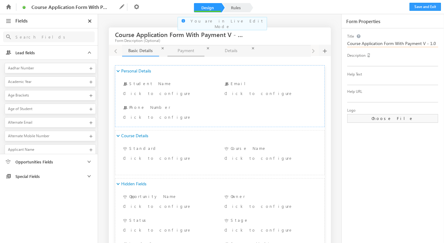
click at [182, 52] on link "Payment Payment" at bounding box center [186, 50] width 37 height 11
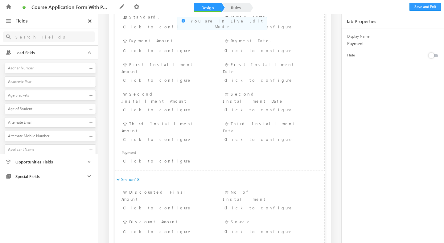
scroll to position [222, 0]
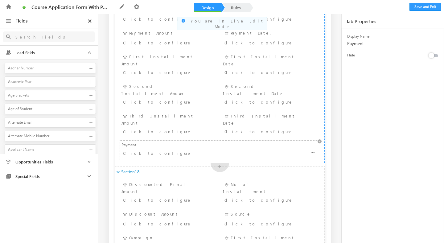
click at [175, 149] on div "Click to configure" at bounding box center [190, 152] width 134 height 7
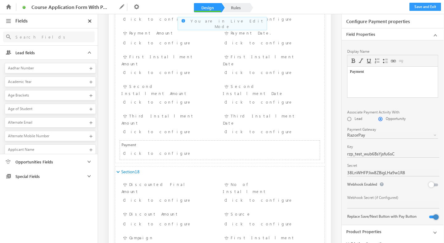
scroll to position [3, 0]
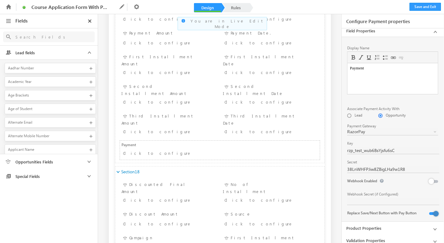
click at [372, 226] on link "Product Properties" at bounding box center [393, 228] width 102 height 12
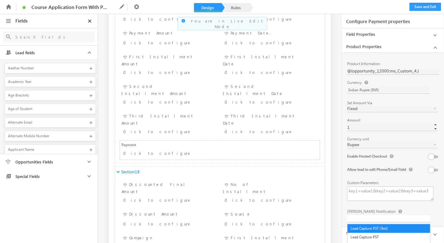
click at [371, 218] on div at bounding box center [388, 218] width 83 height 7
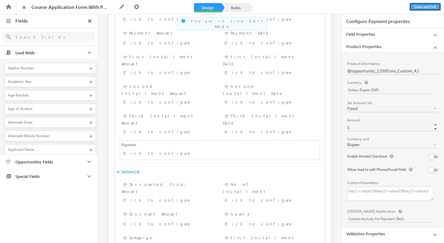
click at [416, 9] on button "Save and Exit" at bounding box center [425, 7] width 31 height 8
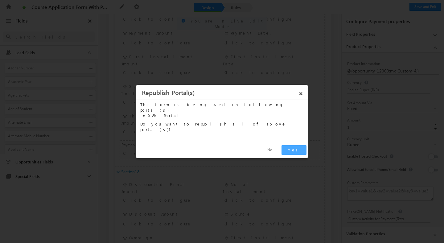
click at [298, 148] on button "Yes" at bounding box center [294, 150] width 25 height 10
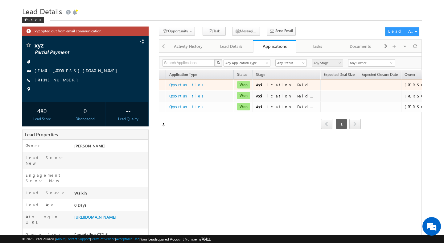
scroll to position [0, 82]
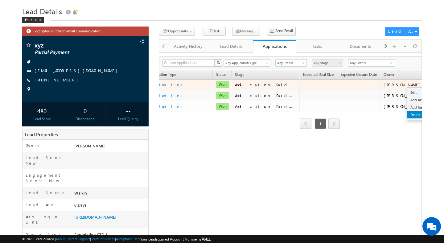
click at [408, 115] on link "Delete" at bounding box center [423, 114] width 31 height 7
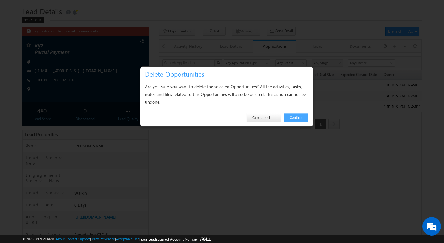
click at [305, 116] on link "Confirm" at bounding box center [296, 117] width 24 height 9
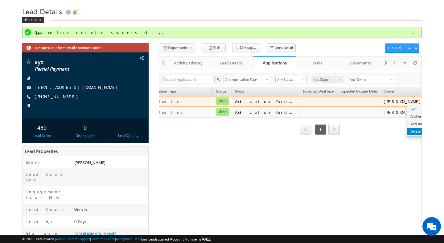
click at [408, 133] on link "Delete" at bounding box center [423, 131] width 31 height 7
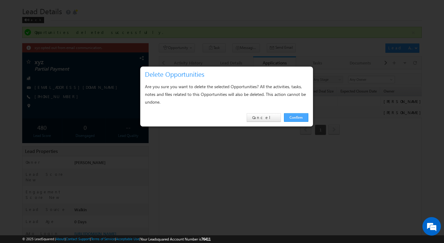
click at [299, 114] on link "Confirm" at bounding box center [296, 117] width 24 height 9
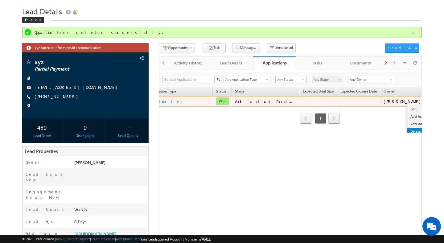
click at [408, 130] on link "Delete" at bounding box center [423, 131] width 31 height 7
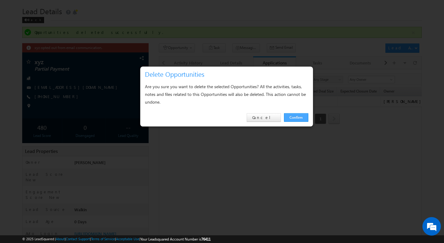
click at [299, 115] on link "Confirm" at bounding box center [296, 117] width 24 height 9
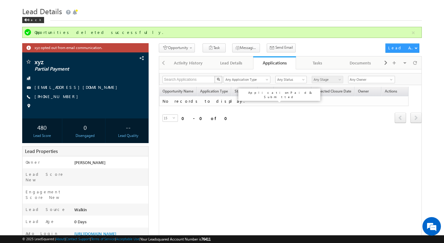
scroll to position [0, 0]
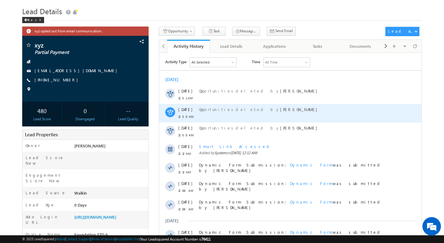
drag, startPoint x: 204, startPoint y: 96, endPoint x: 215, endPoint y: 110, distance: 17.3
click at [215, 111] on span "Opportunities" at bounding box center [217, 108] width 37 height 5
drag, startPoint x: 215, startPoint y: 111, endPoint x: 217, endPoint y: 115, distance: 4.9
click at [216, 114] on div "Opportunities deleted by Shweta Singh" at bounding box center [295, 113] width 192 height 19
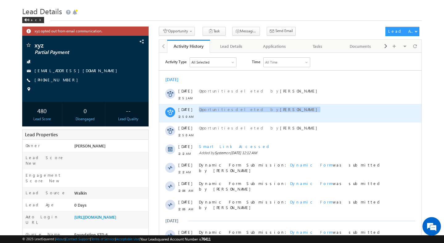
click at [217, 115] on div "Opportunities deleted by Shweta Singh" at bounding box center [295, 113] width 192 height 19
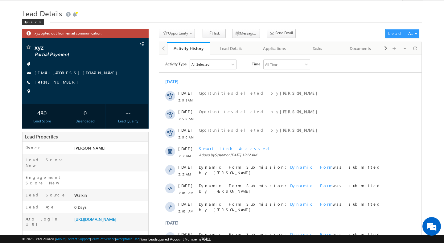
scroll to position [11, 0]
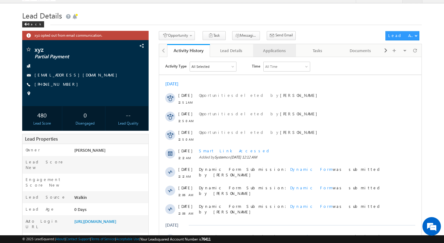
click at [268, 56] on link "Applications" at bounding box center [274, 50] width 43 height 13
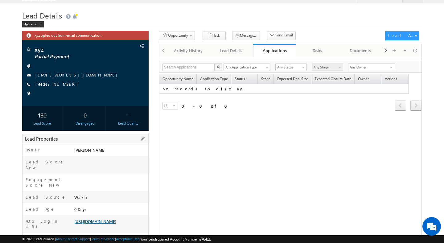
click at [90, 219] on link "https://lsq.mx/cwd7" at bounding box center [95, 221] width 42 height 5
click at [414, 54] on span at bounding box center [415, 50] width 4 height 11
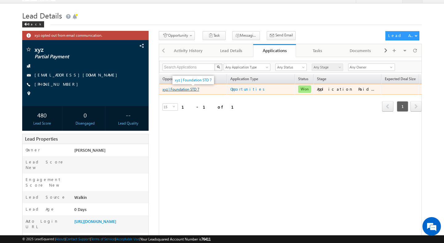
click at [176, 91] on link "xyz | Foundation STD 7" at bounding box center [181, 89] width 37 height 5
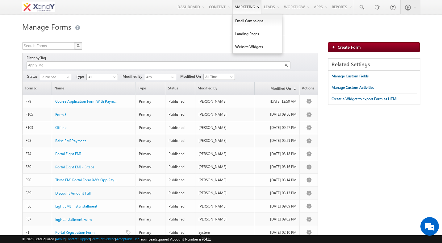
drag, startPoint x: 291, startPoint y: 32, endPoint x: 248, endPoint y: 1, distance: 53.2
click at [0, 0] on div "Menu [PERSON_NAME] swatz [DOMAIN_NAME] ua+3@ gmail .com X&Y learn" at bounding box center [221, 7] width 442 height 15
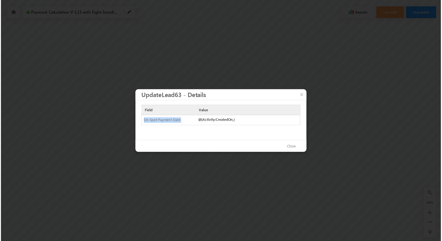
scroll to position [0, 740]
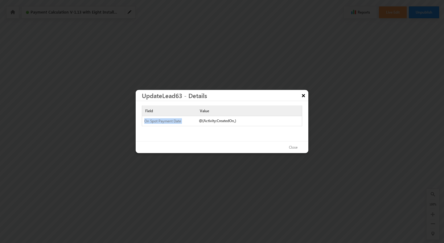
click at [302, 98] on button "×" at bounding box center [304, 95] width 10 height 11
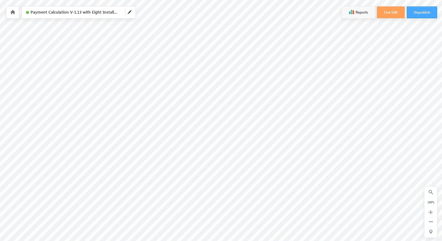
click at [418, 14] on button "Unpublish" at bounding box center [422, 12] width 30 height 12
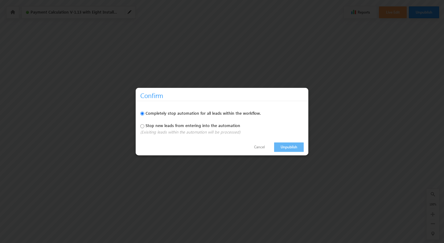
click at [234, 126] on label "Stop new leads from entering into the automation" at bounding box center [193, 125] width 95 height 5
click at [144, 126] on input "Stop new leads from entering into the automation" at bounding box center [142, 126] width 4 height 4
radio input "true"
click at [236, 114] on label "Completely stop automation for all leads within the workflow." at bounding box center [203, 112] width 115 height 5
click at [144, 114] on input "Completely stop automation for all leads within the workflow." at bounding box center [142, 114] width 4 height 4
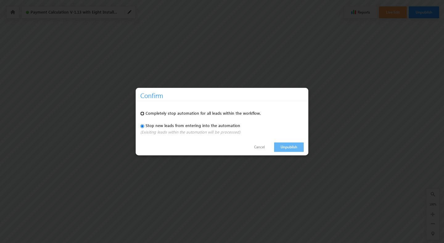
radio input "true"
click at [283, 146] on link "Unpublish" at bounding box center [289, 147] width 30 height 10
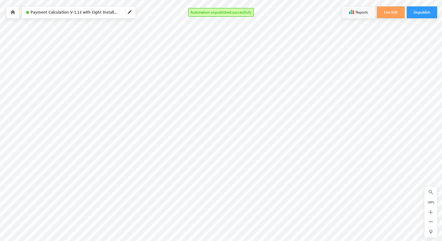
click at [12, 14] on icon at bounding box center [12, 12] width 5 height 4
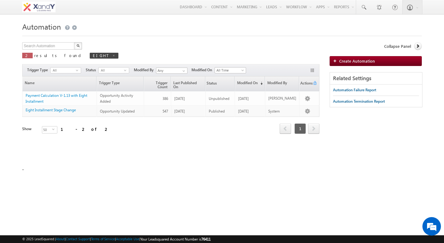
click at [101, 54] on div "Search Automation X 2 results found EIGHT Actions Select rows to see actions Ac…" at bounding box center [170, 52] width 297 height 20
click at [70, 73] on span "All" at bounding box center [63, 71] width 25 height 6
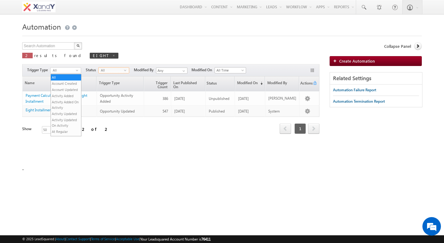
click at [108, 70] on span "All" at bounding box center [111, 71] width 25 height 6
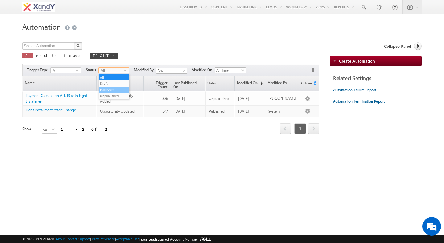
click at [107, 90] on li "Published" at bounding box center [114, 90] width 30 height 6
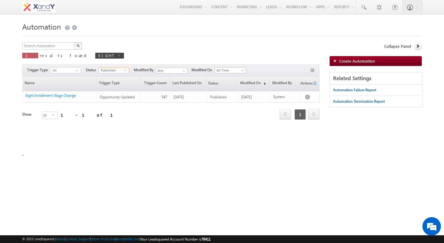
click at [108, 59] on div "Search Automation X 1 results found EIGHT Actions Select rows to see actions Ac…" at bounding box center [170, 52] width 297 height 20
click at [112, 69] on span "Published" at bounding box center [111, 71] width 25 height 6
click at [112, 94] on li "Unpublished" at bounding box center [114, 96] width 30 height 6
click at [113, 59] on div "Search Automation X 1 results found EIGHT Actions Select rows to see actions Ac…" at bounding box center [170, 52] width 297 height 20
click at [106, 71] on span "Unpublished" at bounding box center [111, 71] width 25 height 6
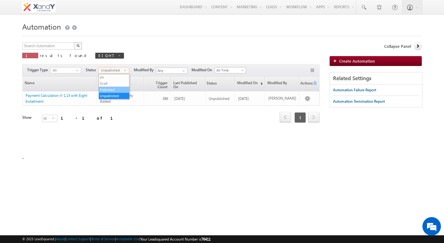
click at [108, 91] on li "Published" at bounding box center [114, 90] width 30 height 6
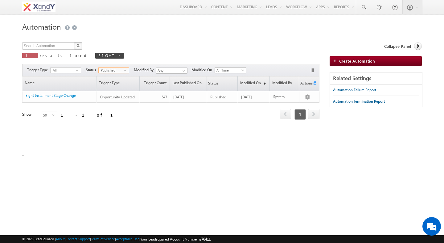
click at [111, 58] on div "Search Automation X 1 results found EIGHT Actions Select rows to see actions Ac…" at bounding box center [170, 52] width 297 height 20
click at [105, 72] on span "Published" at bounding box center [111, 71] width 25 height 6
click at [107, 78] on li "All" at bounding box center [114, 77] width 30 height 6
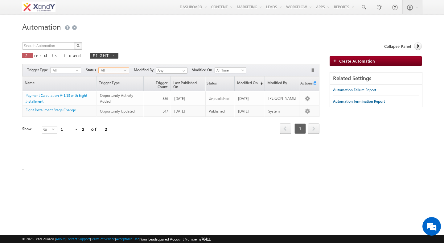
click at [110, 54] on div "Search Automation X 2 results found EIGHT Actions Select rows to see actions Ac…" at bounding box center [170, 52] width 297 height 20
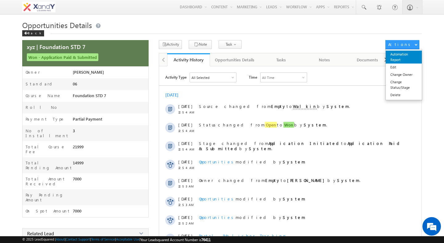
click at [399, 59] on link "Automation Report" at bounding box center [404, 57] width 36 height 13
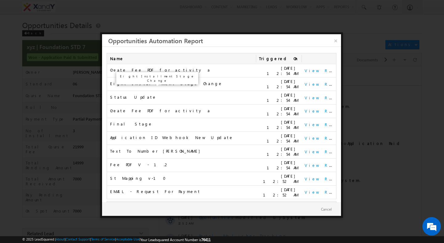
click at [161, 83] on span "Eight Installment Stage Change" at bounding box center [166, 83] width 113 height 5
click at [164, 135] on div "Application ID Webhook New Update" at bounding box center [181, 139] width 143 height 10
click at [167, 188] on div "EMAIL - Request For Payment" at bounding box center [181, 193] width 143 height 10
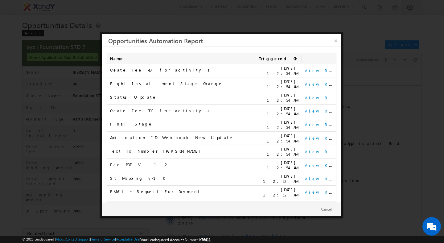
click at [167, 188] on div "EMAIL - Request For Payment" at bounding box center [181, 193] width 143 height 10
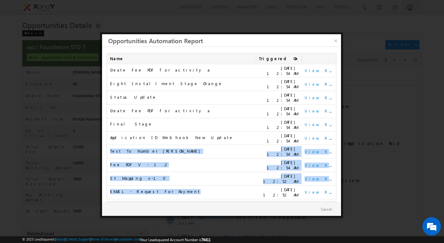
drag, startPoint x: 167, startPoint y: 183, endPoint x: 166, endPoint y: 147, distance: 36.1
click at [166, 147] on tbody "Create Fee PDF for activity a 11/08/2025 12:54 AM View Report Eight Installment…" at bounding box center [221, 131] width 229 height 135
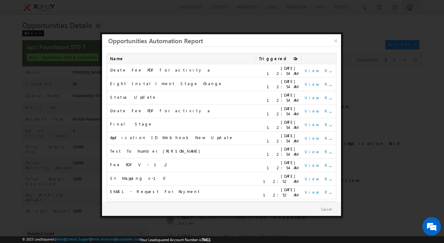
click at [165, 145] on td "Text To Number LAPP" at bounding box center [181, 152] width 149 height 14
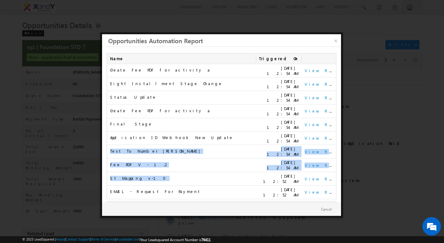
drag, startPoint x: 165, startPoint y: 140, endPoint x: 176, endPoint y: 180, distance: 41.2
click at [176, 180] on tbody "Create Fee PDF for activity a 11/08/2025 12:54 AM View Report Eight Installment…" at bounding box center [221, 131] width 229 height 135
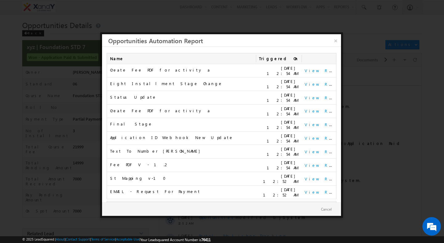
click at [176, 188] on div "EMAIL - Request For Payment" at bounding box center [181, 193] width 143 height 10
click at [336, 41] on link "×" at bounding box center [335, 39] width 11 height 11
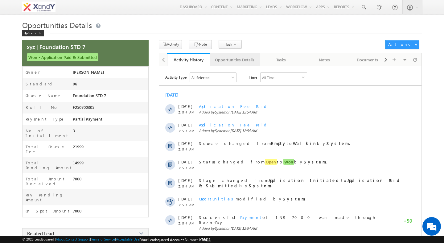
click at [219, 62] on div "Opportunities Details" at bounding box center [234, 59] width 39 height 7
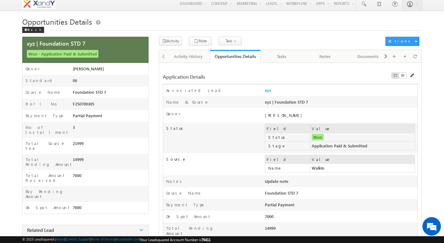
scroll to position [10, 0]
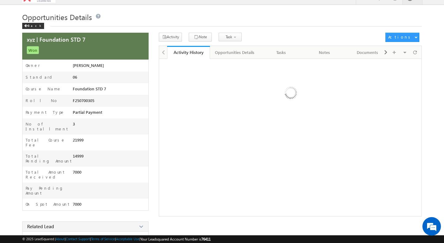
scroll to position [10, 0]
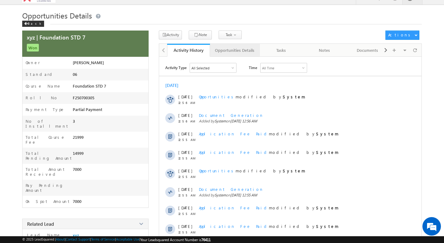
click at [221, 55] on link "Opportunities Details" at bounding box center [235, 50] width 50 height 13
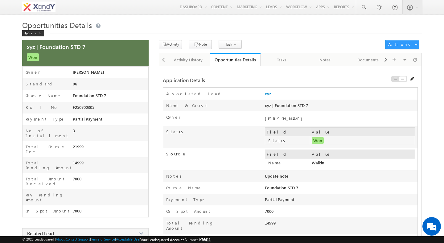
scroll to position [0, 0]
click at [141, 50] on span at bounding box center [141, 49] width 7 height 7
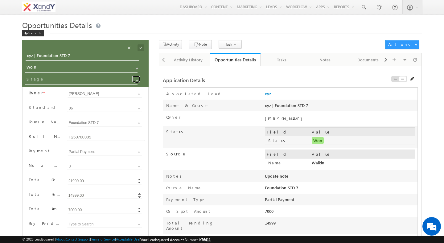
click at [136, 80] on span at bounding box center [137, 80] width 5 height 5
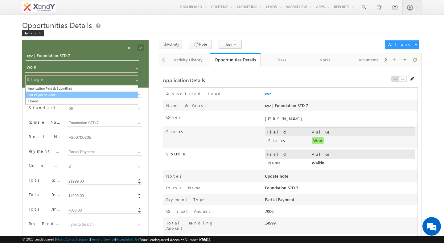
click at [112, 95] on link "Full Payment Done" at bounding box center [81, 95] width 113 height 7
type input "Full Payment Done"
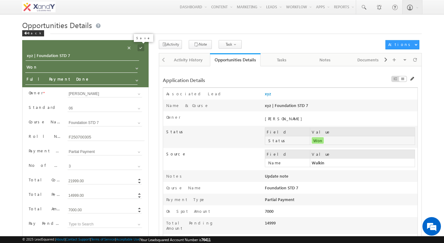
click at [142, 49] on span at bounding box center [141, 47] width 7 height 7
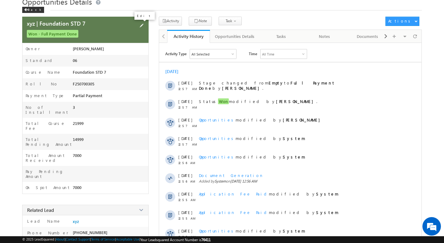
click at [141, 27] on span at bounding box center [141, 25] width 7 height 7
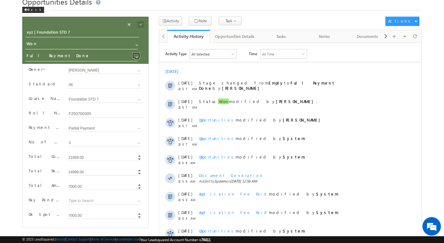
click at [137, 59] on span at bounding box center [137, 57] width 5 height 5
click at [18, 63] on body "Menu [PERSON_NAME] swatz [DOMAIN_NAME] ua+3@ gmail .com" at bounding box center [222, 177] width 444 height 400
click at [135, 60] on span at bounding box center [137, 57] width 5 height 5
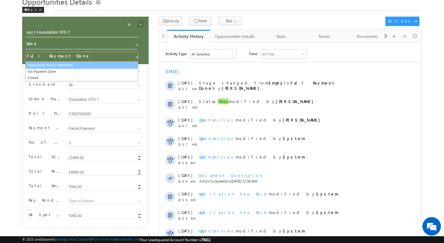
click at [118, 65] on link "Application Paid & Submitted" at bounding box center [81, 65] width 113 height 7
type input "Application Paid & Submitted"
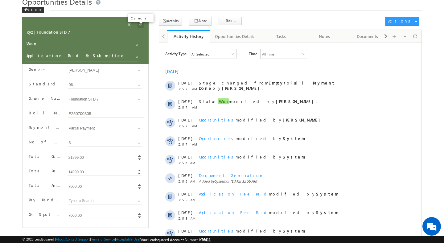
click at [133, 24] on span at bounding box center [129, 24] width 7 height 7
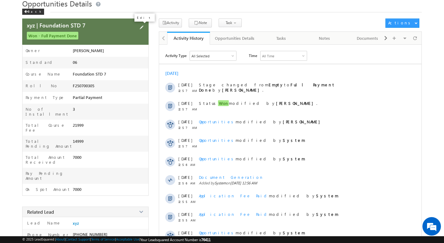
click at [143, 28] on span at bounding box center [141, 27] width 7 height 7
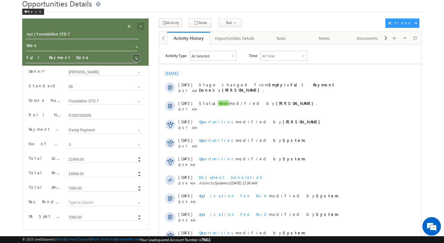
click at [136, 60] on span at bounding box center [137, 58] width 5 height 5
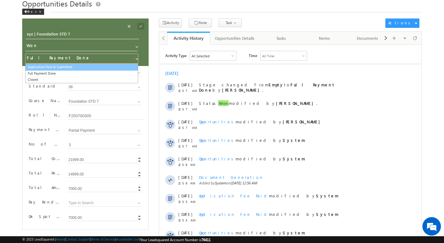
click at [116, 68] on link "Application Paid & Submitted" at bounding box center [81, 67] width 113 height 7
type input "Application Paid & Submitted"
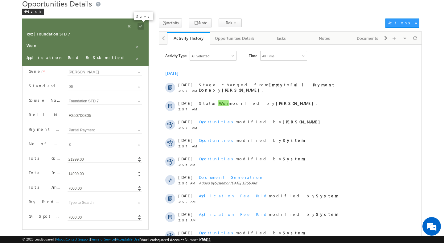
click at [140, 28] on span at bounding box center [141, 26] width 7 height 7
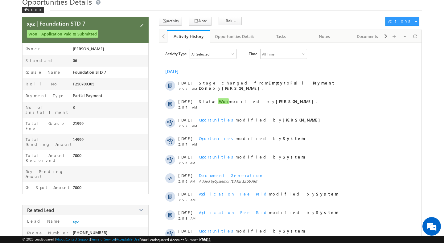
scroll to position [22, 0]
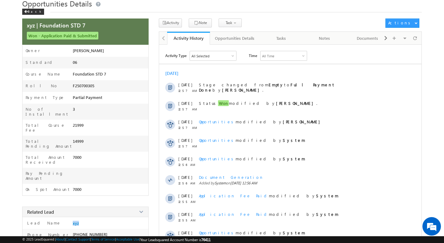
drag, startPoint x: 76, startPoint y: 203, endPoint x: 81, endPoint y: 1, distance: 202.5
click at [0, 0] on body "Menu Shweta Singh swatz zz.aq ua+3@ gmail .com" at bounding box center [222, 161] width 444 height 366
click at [231, 40] on div "Opportunities Details" at bounding box center [234, 38] width 39 height 7
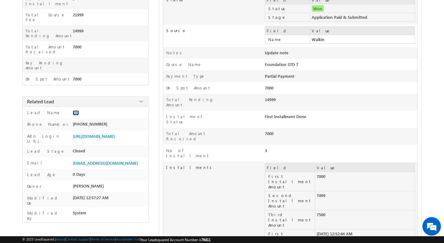
scroll to position [133, 0]
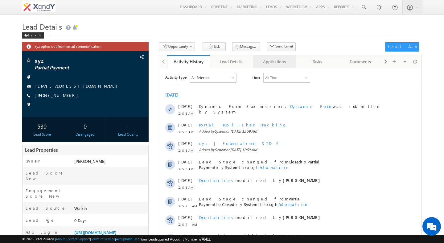
click at [283, 57] on link "Applications" at bounding box center [274, 61] width 43 height 13
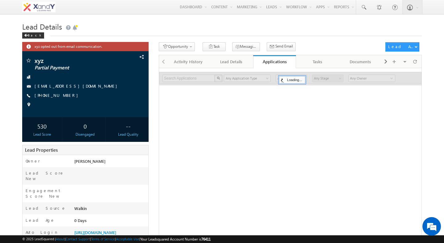
click at [299, 45] on div "Opportunity 1. Lead Follow Up Create Application Task Messaging - WhatsApp Send…" at bounding box center [271, 47] width 224 height 11
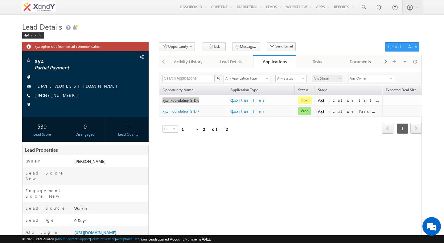
drag, startPoint x: 185, startPoint y: 102, endPoint x: 115, endPoint y: 2, distance: 122.3
click at [0, 0] on body "Menu [PERSON_NAME] swatz [DOMAIN_NAME] ua+3@ gmail .com" at bounding box center [222, 159] width 444 height 318
click at [187, 64] on span "Create Application" at bounding box center [192, 66] width 59 height 6
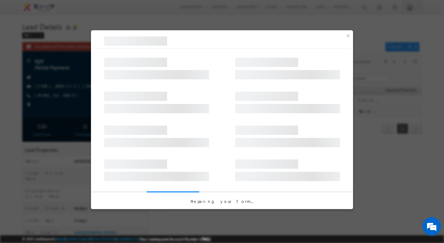
click at [193, 100] on div at bounding box center [156, 98] width 105 height 19
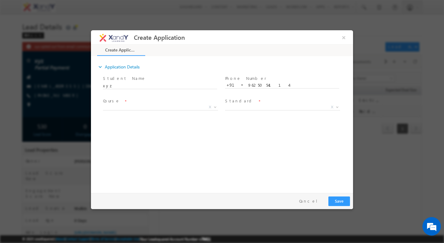
click at [175, 112] on span at bounding box center [160, 114] width 114 height 7
click at [171, 109] on span "X" at bounding box center [160, 107] width 115 height 6
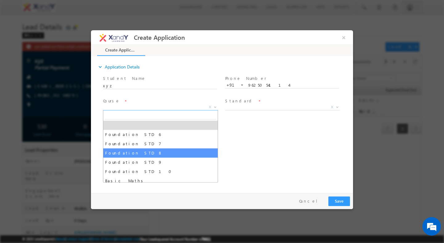
select select "Foundation STD 8"
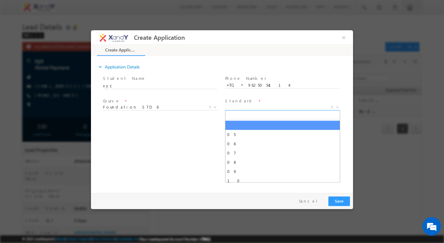
click at [252, 105] on span "X" at bounding box center [282, 107] width 115 height 6
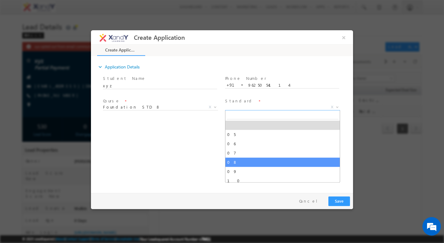
select select "08"
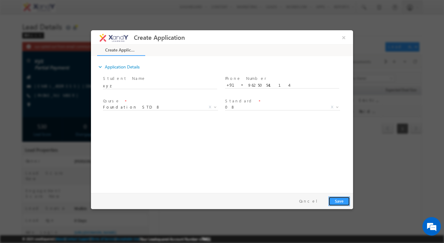
click at [339, 204] on button "Save" at bounding box center [340, 202] width 22 height 10
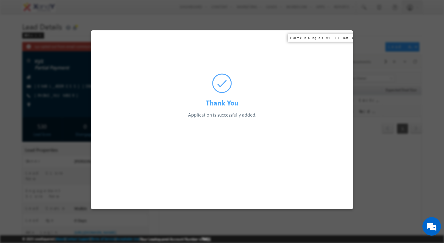
click at [345, 39] on div "Thank You Application is successfully added. Preparing your form..." at bounding box center [222, 74] width 262 height 88
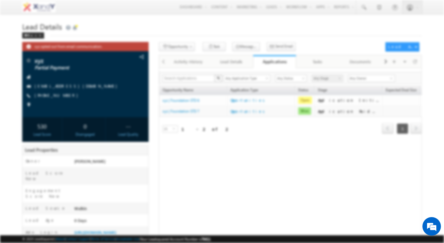
click at [359, 43] on div "Opportunity 1. Lead Follow Up Create Application Task Lead Follow Up Task Appli…" at bounding box center [271, 47] width 224 height 11
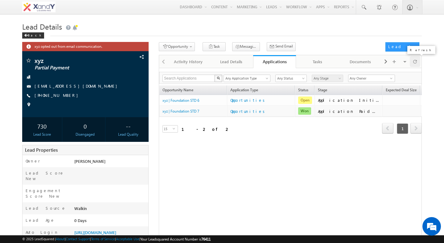
click at [418, 65] on div at bounding box center [415, 61] width 10 height 11
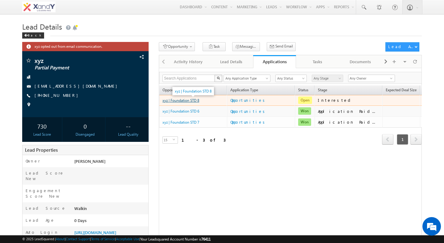
click at [181, 100] on link "xyz | Foundation STD 8" at bounding box center [181, 100] width 37 height 5
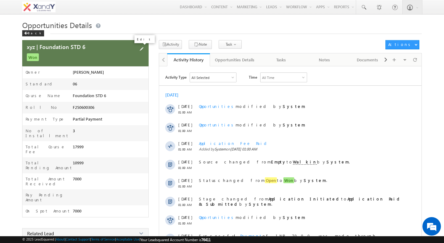
click at [141, 49] on span at bounding box center [141, 49] width 7 height 7
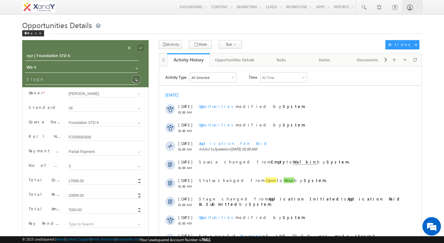
click at [135, 81] on span at bounding box center [137, 80] width 5 height 5
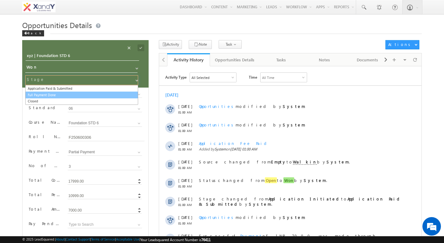
click at [92, 93] on link "Full Payment Done" at bounding box center [81, 95] width 113 height 7
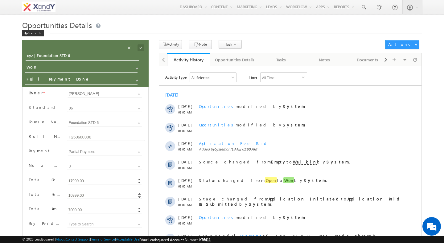
click at [124, 31] on div "Back" at bounding box center [222, 32] width 400 height 4
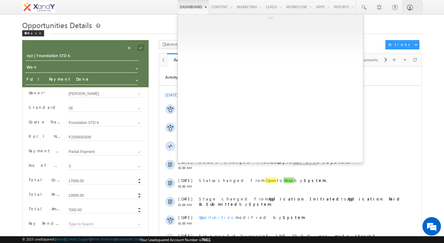
drag, startPoint x: 296, startPoint y: 20, endPoint x: 180, endPoint y: 2, distance: 117.0
click at [0, 0] on div "Menu Shweta Singh swatz zz.aq ua+3@ gmail .com X&Y learn" at bounding box center [222, 7] width 444 height 15
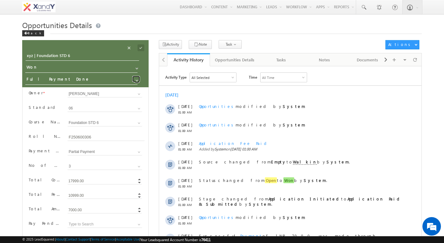
click at [135, 80] on span at bounding box center [137, 80] width 5 height 5
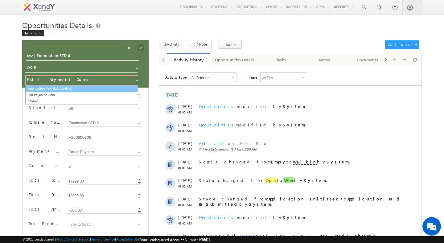
click at [113, 89] on link "Application Paid & Submitted" at bounding box center [81, 88] width 113 height 7
type input "Application Paid & Submitted"
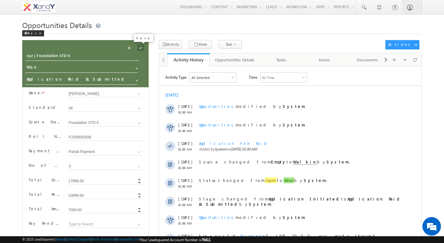
click at [142, 50] on span at bounding box center [141, 47] width 7 height 7
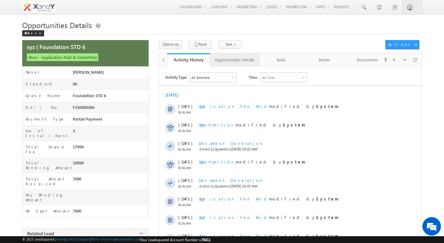
click at [213, 60] on link "Opportunities Details" at bounding box center [235, 59] width 50 height 13
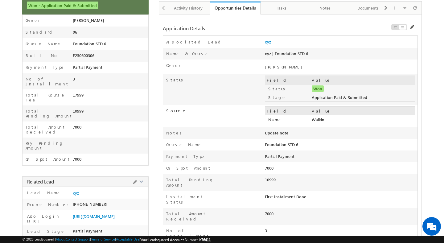
scroll to position [51, 0]
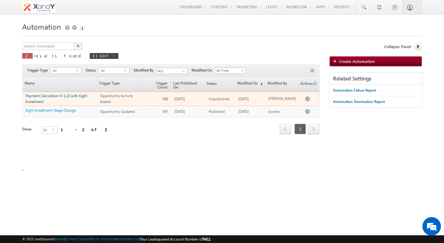
click at [57, 94] on link "Payment Calculation V-1.13 with Eight Installment" at bounding box center [57, 98] width 62 height 10
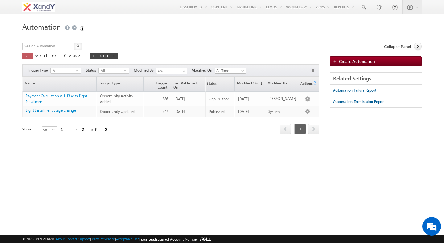
click at [146, 46] on div "Search Automation X 2 results found EIGHT Actions Select rows to see actions Ac…" at bounding box center [170, 53] width 297 height 20
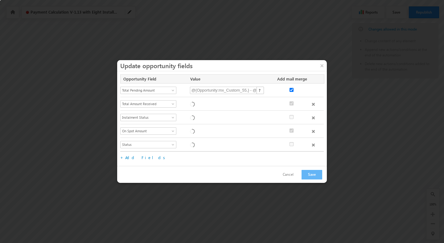
checkbox input "true"
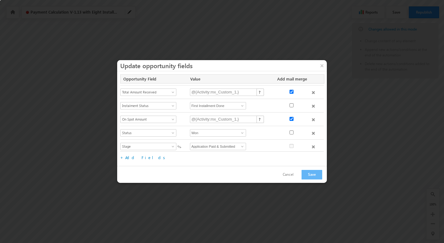
scroll to position [13, 0]
click at [210, 146] on input "Application Paid & Submitted" at bounding box center [218, 144] width 56 height 7
click at [248, 139] on div "Select Field Notes Status Owner Name &amp; Course Stage Source Campaign Medium …" at bounding box center [222, 147] width 204 height 19
click at [183, 127] on div "Select Field Notes Status Owner Name &amp; Course Stage Source Campaign Medium …" at bounding box center [222, 132] width 204 height 14
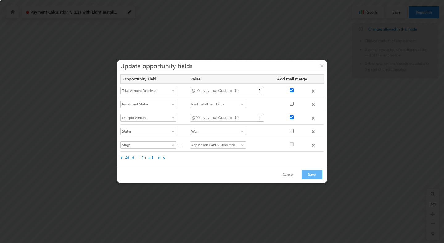
click at [286, 176] on button "Cancel" at bounding box center [288, 174] width 23 height 9
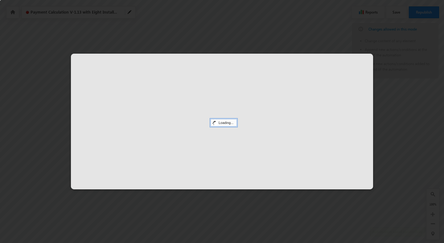
click at [195, 130] on div at bounding box center [222, 122] width 302 height 136
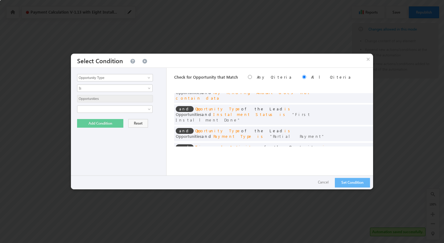
scroll to position [61, 0]
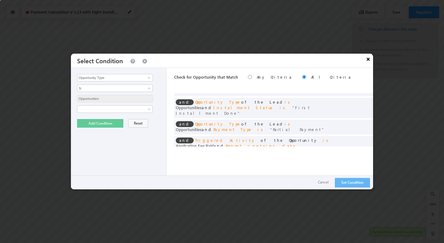
click at [370, 60] on button "×" at bounding box center [368, 59] width 10 height 11
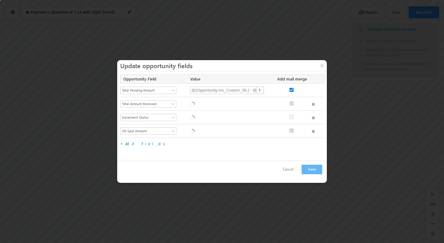
checkbox input "true"
click at [322, 67] on button "×" at bounding box center [322, 65] width 10 height 11
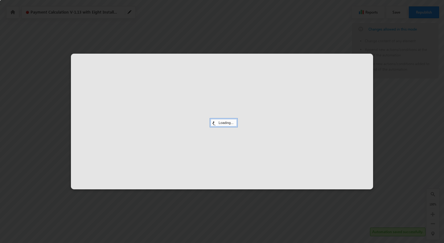
click at [239, 101] on div at bounding box center [222, 122] width 302 height 136
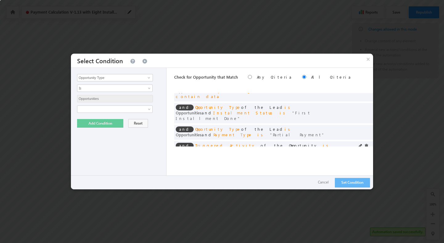
scroll to position [54, 0]
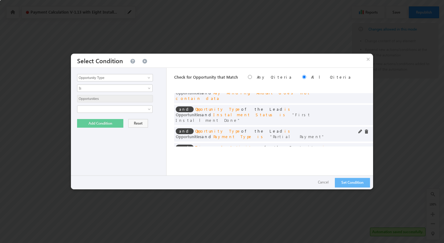
click at [262, 128] on div "and Opportunity Type of the Lead is Opportunities and Payment Type is Partial P…" at bounding box center [258, 133] width 165 height 11
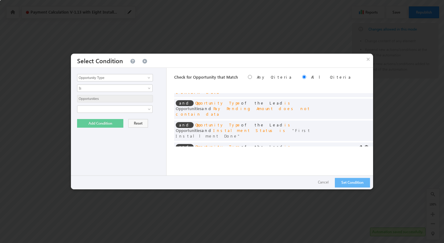
scroll to position [34, 0]
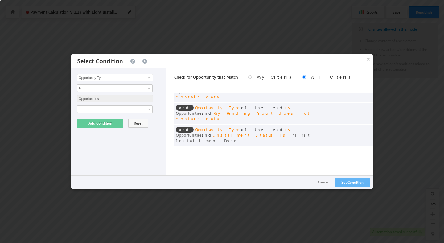
click at [202, 132] on span "Opportunities" at bounding box center [189, 134] width 26 height 5
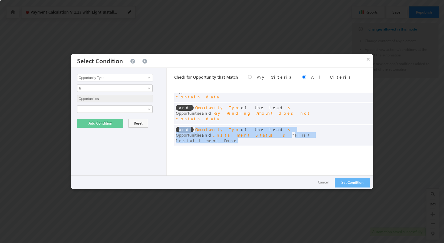
click at [202, 132] on span "Opportunities" at bounding box center [189, 134] width 26 height 5
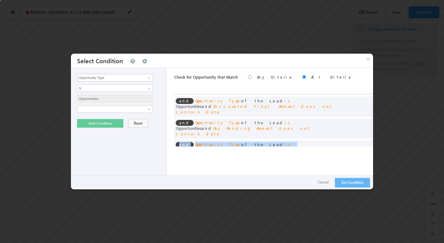
scroll to position [16, 0]
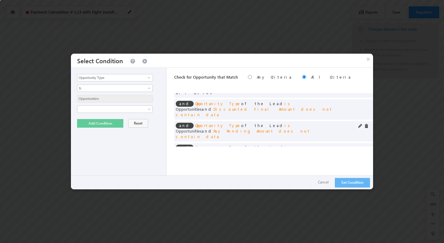
click at [202, 128] on span "Opportunities" at bounding box center [189, 130] width 26 height 5
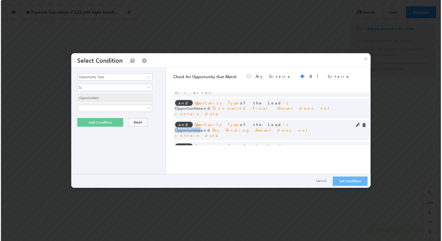
scroll to position [0, 0]
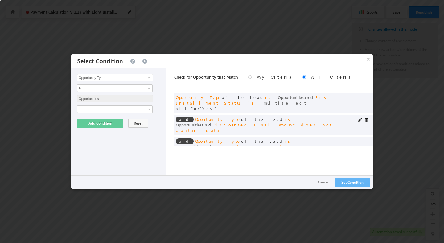
click at [202, 122] on span "Opportunities" at bounding box center [189, 124] width 26 height 5
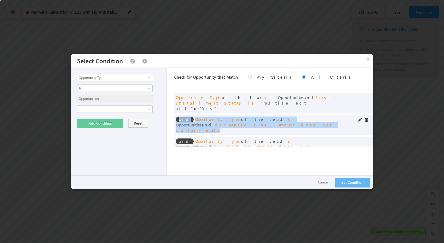
click at [202, 122] on span "Opportunities" at bounding box center [189, 124] width 26 height 5
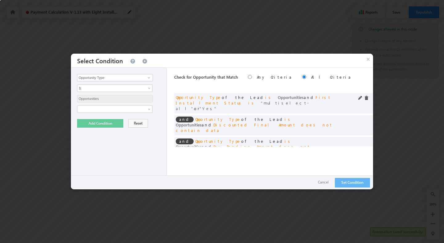
click at [269, 98] on span "First Installment Status" at bounding box center [254, 100] width 156 height 11
drag, startPoint x: 269, startPoint y: 98, endPoint x: 297, endPoint y: 98, distance: 27.8
click at [297, 98] on span "First Installment Status" at bounding box center [254, 100] width 156 height 11
copy span "First Installment Status"
click at [367, 61] on button "×" at bounding box center [368, 59] width 10 height 11
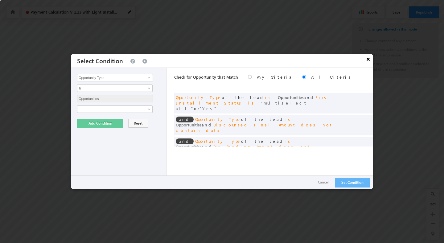
click at [368, 60] on button "×" at bounding box center [368, 59] width 10 height 11
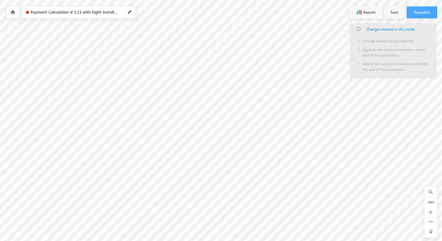
click at [424, 15] on button "Republish" at bounding box center [422, 12] width 30 height 12
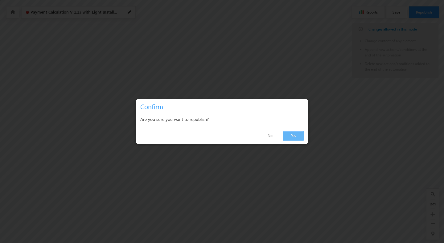
click at [290, 136] on link "Yes" at bounding box center [293, 136] width 21 height 10
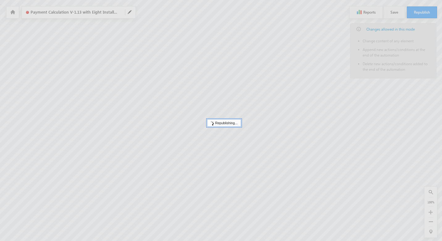
click at [239, 147] on div at bounding box center [221, 121] width 442 height 243
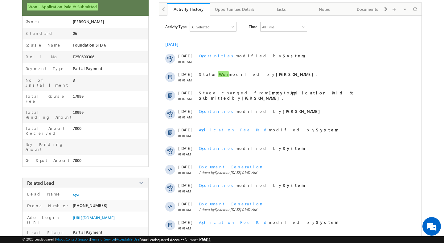
scroll to position [48, 0]
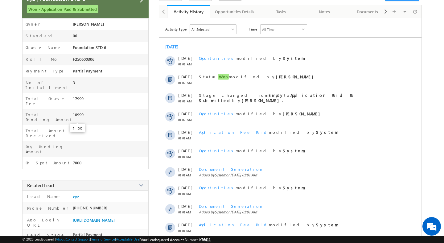
click at [74, 128] on span "7000" at bounding box center [77, 130] width 9 height 5
click at [73, 112] on span "10999" at bounding box center [78, 114] width 11 height 5
drag, startPoint x: 73, startPoint y: 108, endPoint x: 77, endPoint y: 113, distance: 6.2
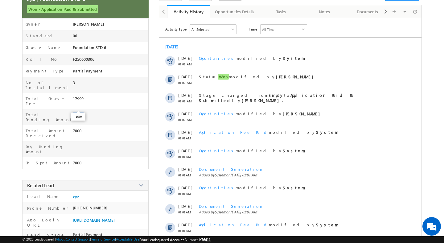
click at [77, 113] on body "Menu Shweta Singh swatz zz.aq ua+3@ gmail .com" at bounding box center [222, 135] width 444 height 366
click at [77, 125] on div "Total Amount Received 7000" at bounding box center [86, 133] width 126 height 16
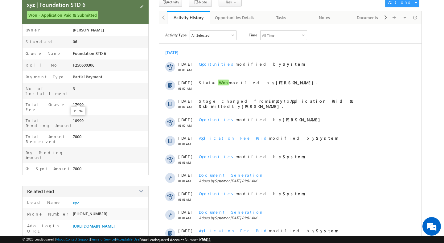
click at [74, 102] on span "17999" at bounding box center [78, 104] width 11 height 5
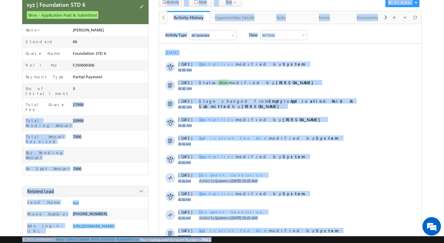
drag, startPoint x: 74, startPoint y: 101, endPoint x: 82, endPoint y: 107, distance: 10.3
click at [82, 107] on div "Owner Shweta Singh Standard 06 Course Name Foundation STD 6 Roll No F250600306 …" at bounding box center [86, 96] width 126 height 158
click at [85, 118] on div "10999" at bounding box center [109, 122] width 72 height 9
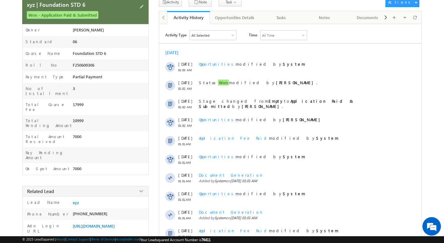
click at [85, 118] on div "10999" at bounding box center [109, 122] width 72 height 9
drag, startPoint x: 85, startPoint y: 112, endPoint x: 85, endPoint y: 118, distance: 6.5
click at [85, 118] on div "10999" at bounding box center [109, 122] width 72 height 9
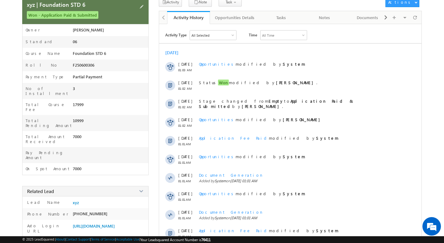
click at [85, 134] on div "7000" at bounding box center [109, 138] width 72 height 9
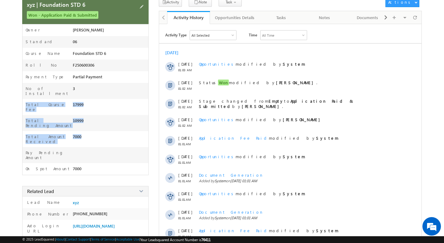
drag, startPoint x: 85, startPoint y: 122, endPoint x: 58, endPoint y: 101, distance: 34.3
click at [58, 101] on div "Owner Shweta Singh Standard 06 Course Name Foundation STD 6 Roll No F250600306 …" at bounding box center [86, 96] width 126 height 158
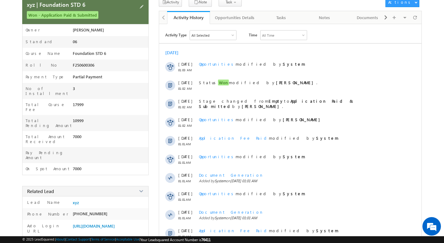
click at [58, 102] on div "Total Course Fee" at bounding box center [48, 108] width 50 height 13
drag, startPoint x: 58, startPoint y: 101, endPoint x: 78, endPoint y: 116, distance: 24.6
click at [77, 116] on div "Owner Shweta Singh Standard 06 Course Name Foundation STD 6 Roll No F250600306 …" at bounding box center [86, 96] width 126 height 158
click at [78, 118] on div "10999" at bounding box center [109, 122] width 72 height 9
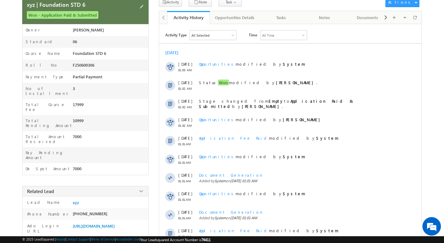
click at [78, 118] on div "10999" at bounding box center [109, 122] width 72 height 9
drag, startPoint x: 78, startPoint y: 116, endPoint x: 78, endPoint y: 119, distance: 3.4
click at [78, 119] on div "Owner Shweta Singh Standard 06 Course Name Foundation STD 6 Roll No F250600306 …" at bounding box center [86, 96] width 126 height 158
click at [78, 131] on div "Total Amount Received 7000" at bounding box center [86, 139] width 126 height 16
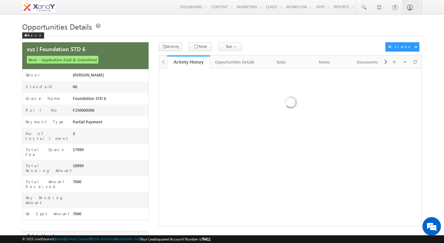
scroll to position [42, 0]
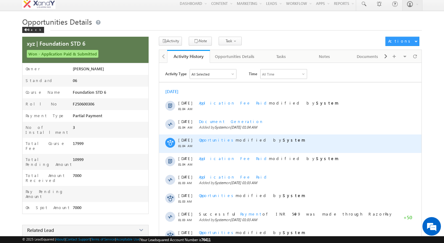
scroll to position [4, 0]
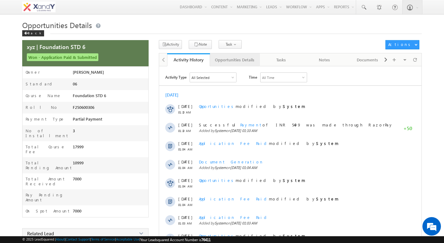
click at [229, 59] on div "Opportunities Details" at bounding box center [234, 59] width 39 height 7
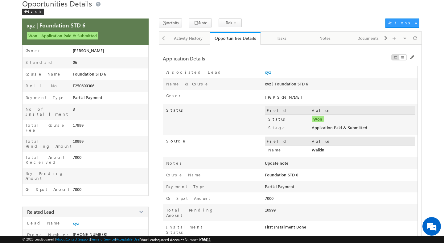
scroll to position [315, 0]
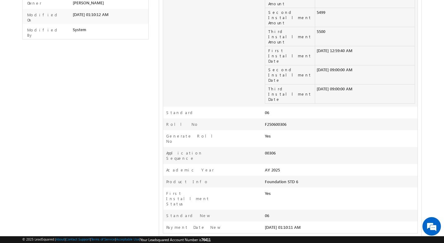
click at [183, 191] on label "First Installment Status" at bounding box center [194, 199] width 57 height 16
drag, startPoint x: 183, startPoint y: 124, endPoint x: 249, endPoint y: 124, distance: 65.7
click at [249, 191] on div "First Installment Status" at bounding box center [214, 200] width 102 height 19
click at [268, 191] on div "Yes" at bounding box center [311, 195] width 92 height 9
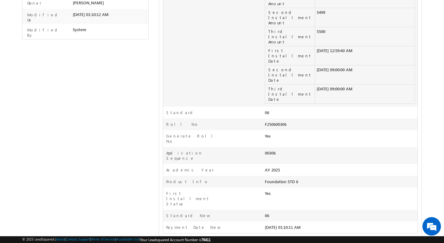
drag, startPoint x: 268, startPoint y: 124, endPoint x: 176, endPoint y: 123, distance: 92.0
click at [176, 188] on div "First Installment Status Yes" at bounding box center [290, 199] width 255 height 22
click at [169, 191] on label "First Installment Status" at bounding box center [194, 199] width 57 height 16
drag, startPoint x: 169, startPoint y: 125, endPoint x: 257, endPoint y: 125, distance: 88.2
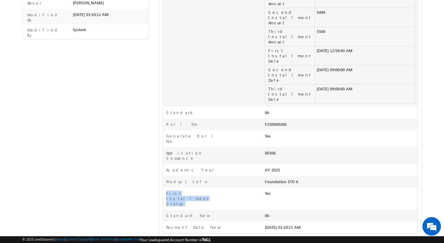
click at [257, 191] on div "First Installment Status" at bounding box center [214, 200] width 102 height 19
click at [270, 191] on div "Yes" at bounding box center [311, 195] width 92 height 9
drag, startPoint x: 270, startPoint y: 126, endPoint x: 167, endPoint y: 126, distance: 102.8
click at [167, 188] on div "First Installment Status Yes" at bounding box center [290, 199] width 255 height 22
click at [167, 191] on label "First Installment Status" at bounding box center [194, 199] width 57 height 16
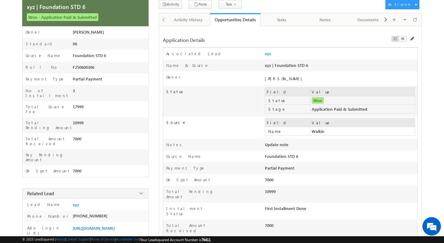
scroll to position [41, 0]
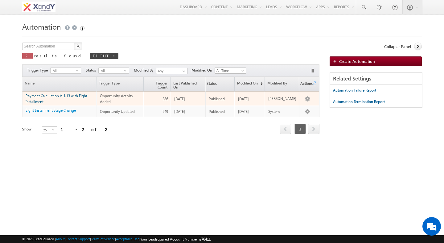
click at [56, 95] on link "Payment Calculation V-1.13 with Eight Installment" at bounding box center [57, 98] width 62 height 10
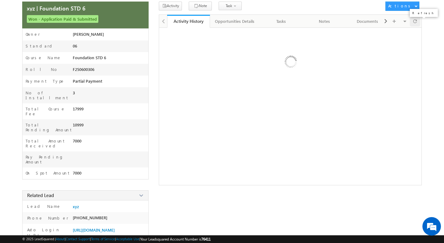
scroll to position [41, 0]
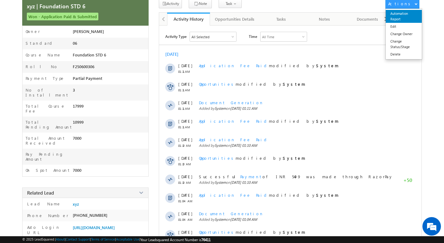
click at [410, 19] on link "Automation Report" at bounding box center [404, 16] width 36 height 13
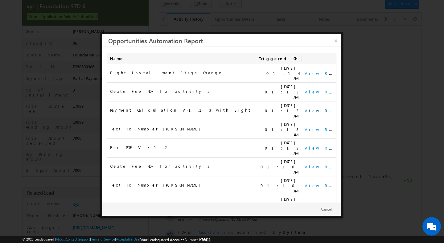
click at [318, 108] on link "View Report" at bounding box center [324, 110] width 38 height 5
click at [332, 40] on link "×" at bounding box center [335, 39] width 11 height 11
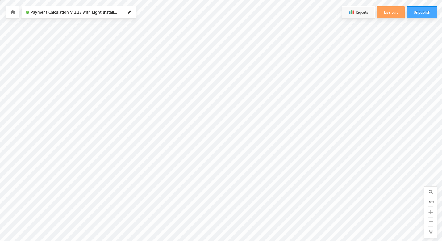
click at [422, 13] on button "Unpublish" at bounding box center [422, 12] width 30 height 12
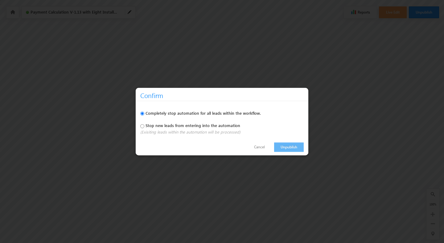
click at [286, 147] on link "Unpublish" at bounding box center [289, 147] width 30 height 10
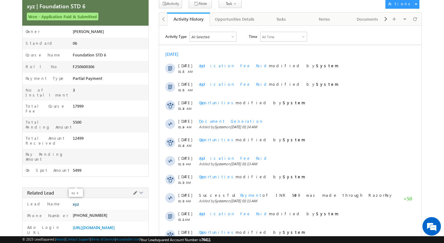
click at [77, 202] on span "xyz" at bounding box center [76, 204] width 6 height 5
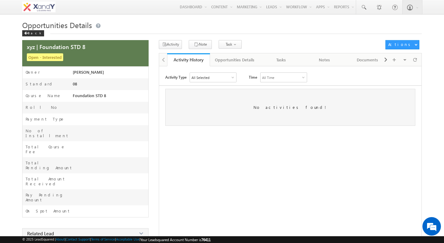
click at [258, 40] on div "Opportunities Details Back" at bounding box center [222, 30] width 400 height 20
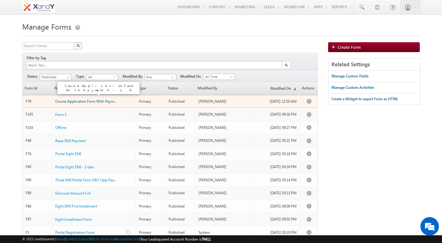
click at [86, 99] on span "Course Application Form With Payment V -..." at bounding box center [91, 101] width 72 height 5
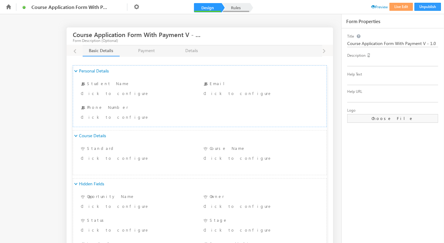
click at [241, 10] on link "Rules" at bounding box center [235, 7] width 27 height 9
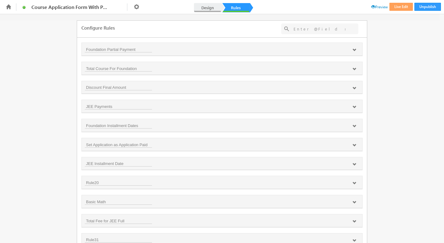
click at [207, 8] on link "Design" at bounding box center [207, 7] width 27 height 9
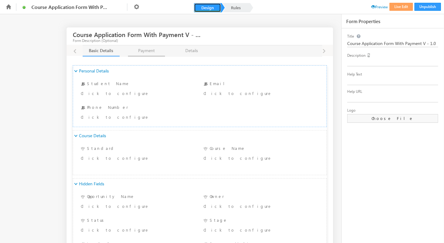
click at [153, 53] on link "Payment Payment" at bounding box center [146, 50] width 37 height 11
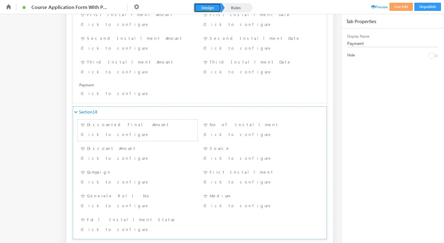
scroll to position [259, 0]
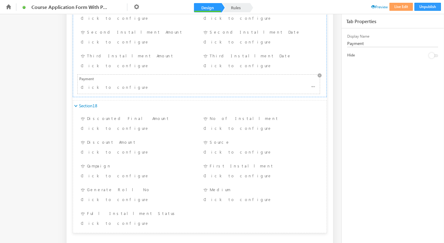
click at [120, 83] on div "Click to configure" at bounding box center [198, 87] width 239 height 9
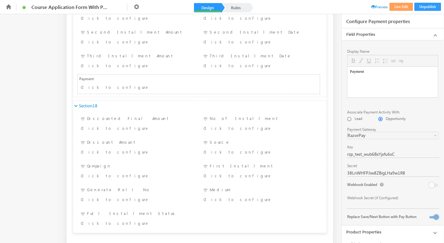
scroll to position [4, 0]
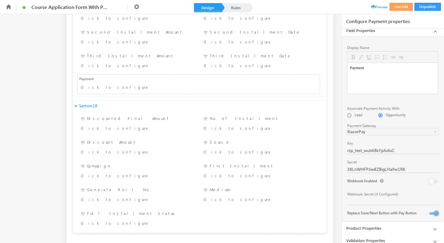
click at [378, 226] on link "Product Properties" at bounding box center [393, 228] width 102 height 12
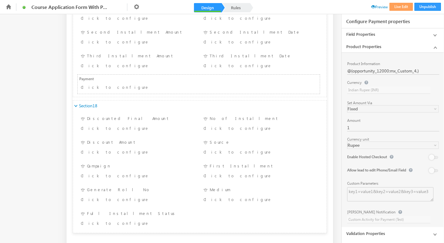
scroll to position [0, 0]
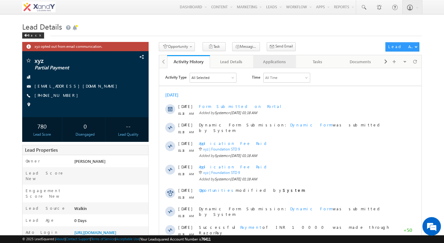
click at [274, 64] on div "Applications" at bounding box center [274, 61] width 33 height 7
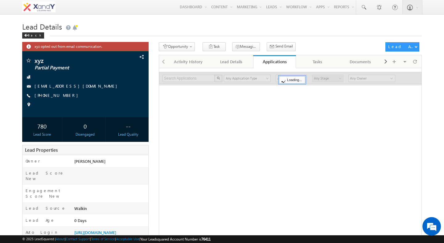
click at [306, 38] on div "Lead Details Back" at bounding box center [222, 31] width 400 height 22
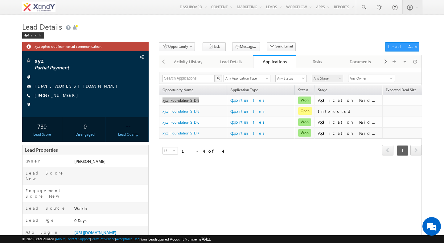
drag, startPoint x: 183, startPoint y: 102, endPoint x: 85, endPoint y: 1, distance: 141.2
click at [0, 0] on body "Menu Shweta Singh swatz zz.aq ua+3@ gmail .com" at bounding box center [222, 159] width 444 height 318
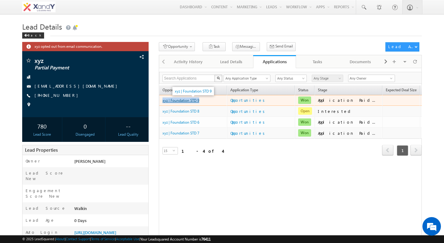
click at [175, 102] on link "xyz | Foundation STD 9" at bounding box center [181, 100] width 37 height 5
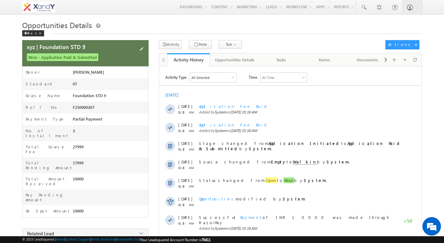
click at [141, 51] on span at bounding box center [141, 49] width 7 height 7
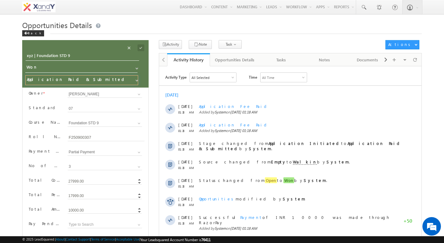
click at [70, 82] on input "Application Paid & Submitted" at bounding box center [81, 80] width 113 height 10
click at [189, 100] on div "[DATE] [DATE] 01:18 AM Application Fee Paid Added by System on [DATE] 01:18 AM …" at bounding box center [290, 189] width 263 height 200
click at [133, 48] on span at bounding box center [129, 47] width 7 height 7
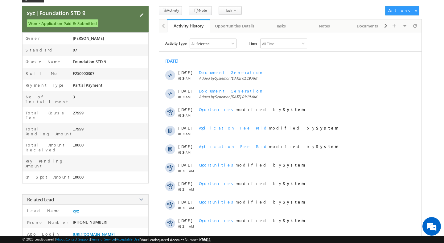
click at [142, 17] on span at bounding box center [141, 15] width 7 height 7
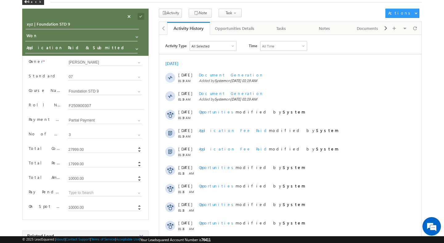
click at [133, 17] on span at bounding box center [129, 16] width 7 height 7
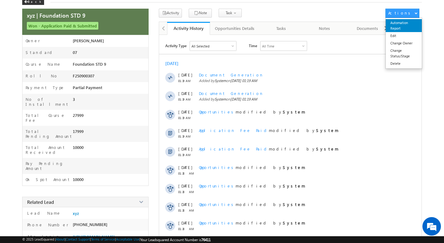
click at [397, 23] on link "Automation Report" at bounding box center [404, 25] width 36 height 13
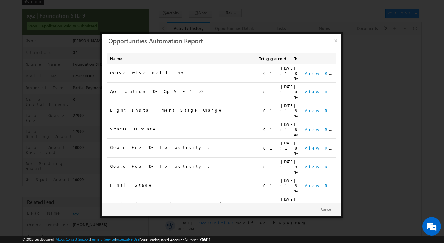
scroll to position [0, 0]
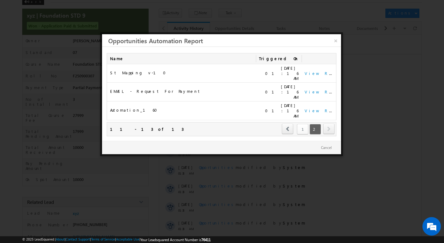
click at [303, 124] on link "1" at bounding box center [302, 129] width 11 height 10
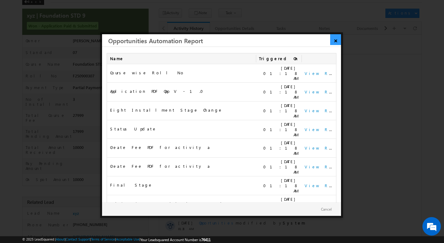
click at [335, 39] on link "×" at bounding box center [335, 39] width 11 height 11
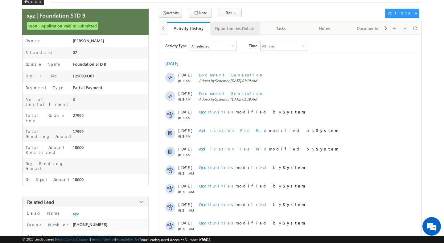
click at [231, 30] on div "Opportunities Details" at bounding box center [234, 28] width 39 height 7
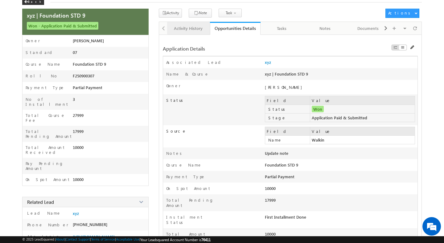
click at [181, 30] on div "Activity History" at bounding box center [188, 28] width 33 height 7
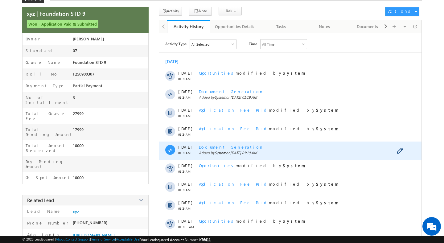
scroll to position [2, 0]
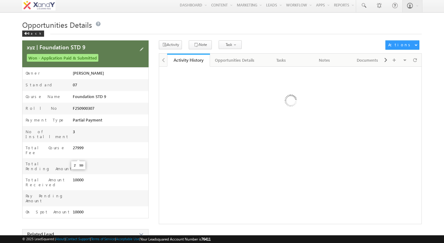
scroll to position [2, 0]
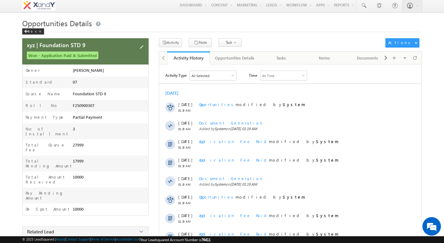
scroll to position [2, 0]
click at [228, 59] on div "Opportunities Details" at bounding box center [234, 57] width 39 height 7
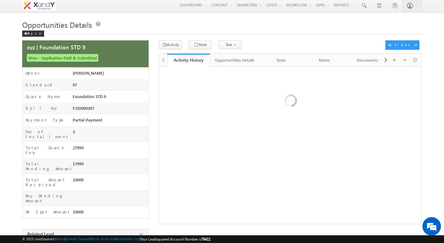
scroll to position [2, 0]
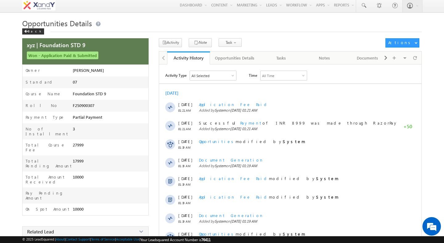
scroll to position [2, 0]
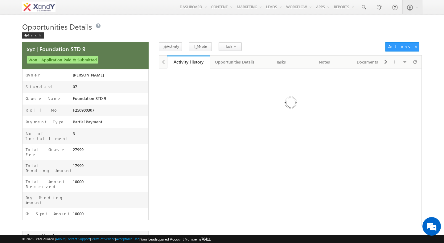
scroll to position [2, 0]
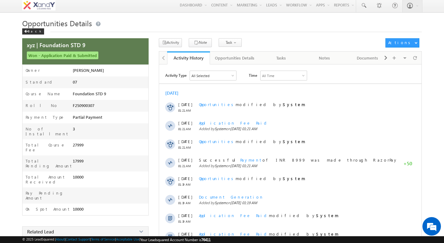
scroll to position [2, 0]
click at [224, 60] on div "Opportunities Details" at bounding box center [234, 57] width 39 height 7
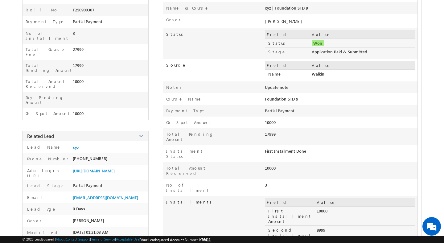
scroll to position [72, 0]
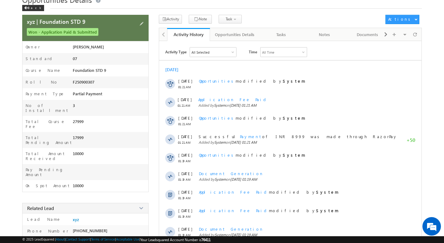
scroll to position [25, 0]
click at [244, 39] on link "Opportunities Details" at bounding box center [235, 34] width 50 height 13
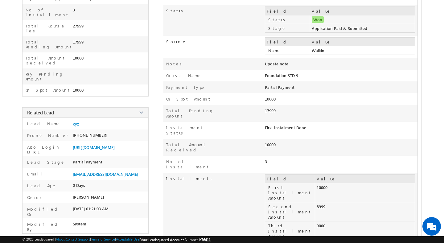
scroll to position [124, 0]
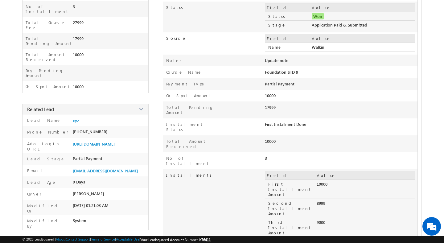
click at [267, 122] on div "First Installment Done" at bounding box center [311, 126] width 92 height 9
drag, startPoint x: 267, startPoint y: 122, endPoint x: 294, endPoint y: 123, distance: 26.5
click at [295, 123] on div "First Installment Done" at bounding box center [311, 126] width 92 height 9
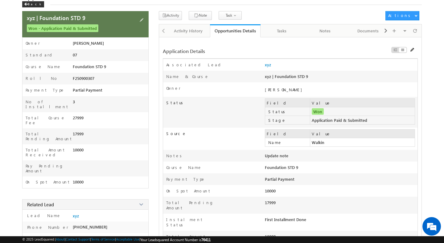
scroll to position [35, 0]
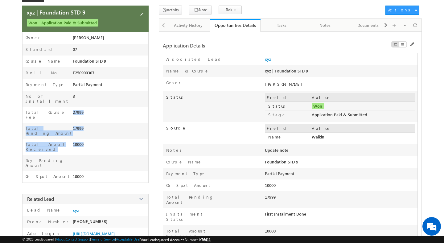
drag, startPoint x: 73, startPoint y: 110, endPoint x: 87, endPoint y: 133, distance: 27.3
click at [88, 133] on div "Owner [PERSON_NAME] Standard 07 Course Name Foundation STD 9 Roll No F250900307…" at bounding box center [86, 104] width 126 height 158
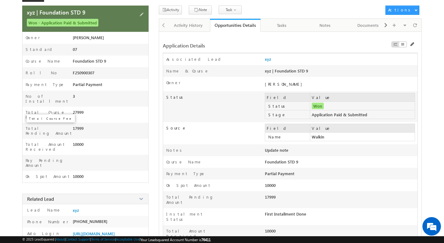
click at [26, 110] on label "Total Course Fee" at bounding box center [49, 115] width 47 height 10
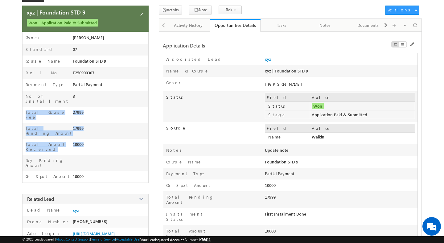
drag, startPoint x: 26, startPoint y: 109, endPoint x: 78, endPoint y: 132, distance: 56.5
click at [78, 132] on div "Owner [PERSON_NAME] Standard 07 Course Name Foundation STD 9 Roll No F250900307…" at bounding box center [86, 104] width 126 height 158
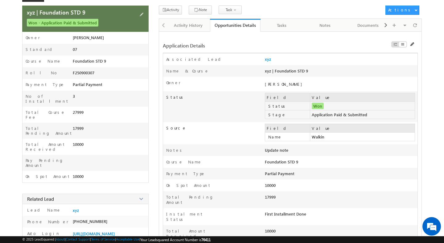
click at [25, 110] on div "Total Course Fee" at bounding box center [48, 116] width 50 height 13
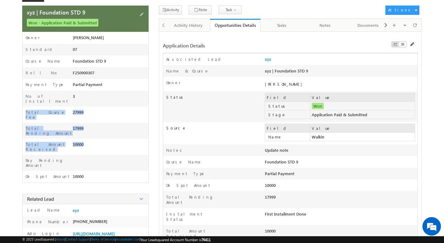
drag, startPoint x: 25, startPoint y: 108, endPoint x: 86, endPoint y: 131, distance: 65.2
click at [86, 131] on div "Owner [PERSON_NAME] Standard 07 Course Name Foundation STD 9 Roll No F250900307…" at bounding box center [86, 104] width 126 height 158
click at [86, 142] on div "10000" at bounding box center [109, 146] width 72 height 9
drag, startPoint x: 86, startPoint y: 131, endPoint x: 29, endPoint y: 106, distance: 62.4
click at [29, 106] on div "Owner Shweta Singh Standard 07 Course Name Foundation STD 9 Roll No F250900307 …" at bounding box center [86, 104] width 126 height 158
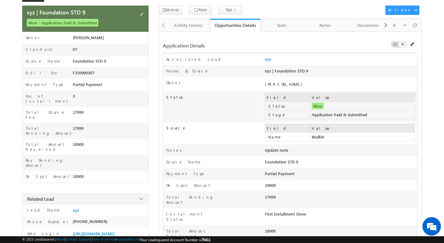
click at [25, 110] on div "Total Course Fee" at bounding box center [48, 116] width 50 height 13
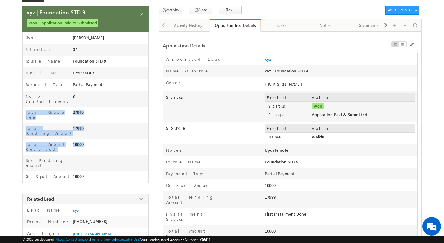
drag, startPoint x: 25, startPoint y: 106, endPoint x: 84, endPoint y: 136, distance: 66.0
click at [84, 136] on div "Owner Shweta Singh Standard 07 Course Name Foundation STD 9 Roll No F250900307 …" at bounding box center [86, 104] width 126 height 158
click at [193, 30] on link "Activity History" at bounding box center [188, 25] width 43 height 13
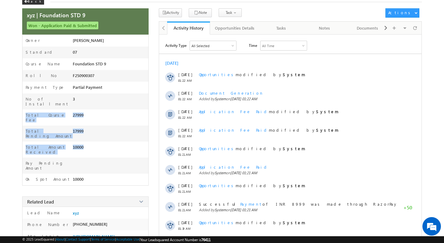
scroll to position [29, 0]
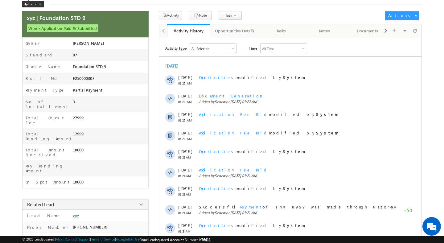
click at [219, 51] on div "All Selected" at bounding box center [213, 48] width 46 height 9
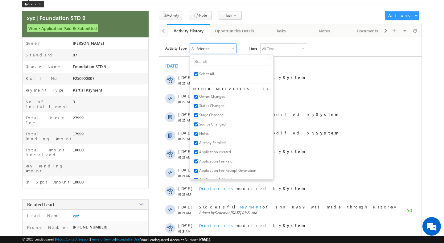
click at [198, 74] on input "checkbox" at bounding box center [196, 74] width 4 height 4
checkbox input "false"
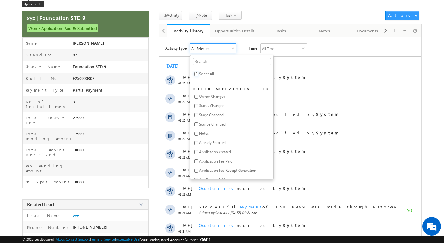
checkbox input "false"
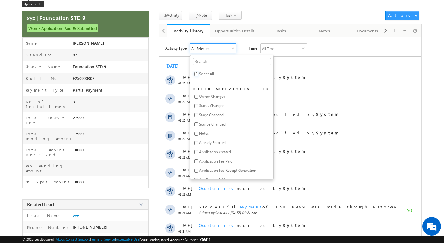
checkbox input "false"
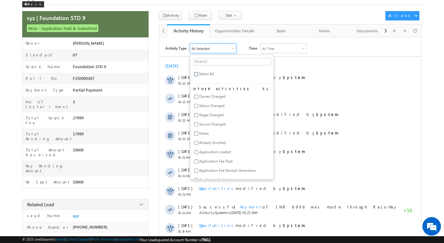
checkbox input "false"
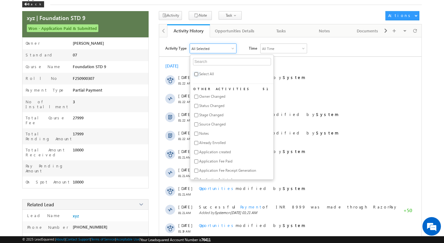
checkbox input "false"
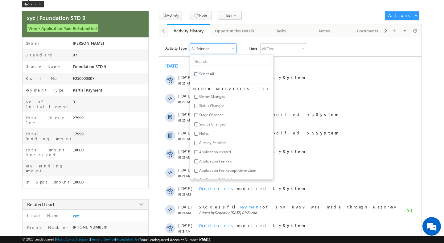
checkbox input "false"
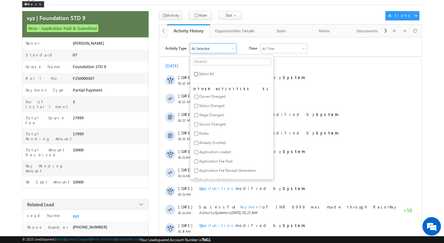
checkbox input "false"
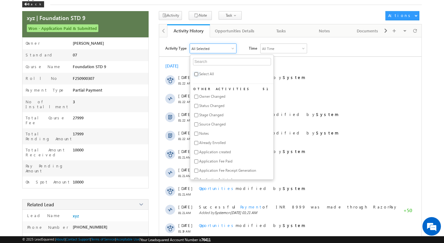
checkbox input "false"
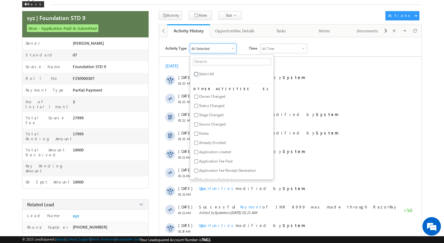
checkbox input "false"
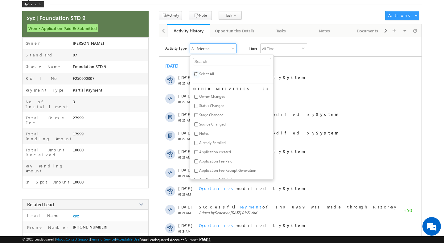
checkbox input "false"
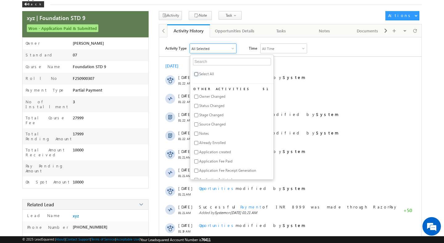
checkbox input "false"
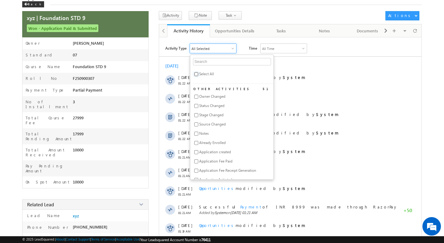
checkbox input "false"
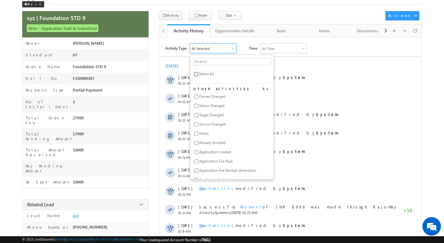
checkbox input "false"
click at [206, 61] on input "text" at bounding box center [232, 61] width 78 height 7
type input "pay"
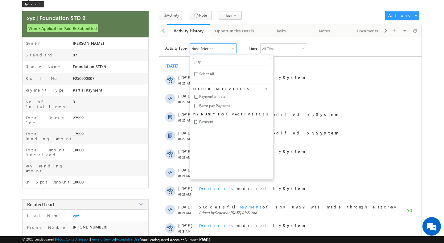
click at [197, 122] on input "checkbox" at bounding box center [196, 122] width 4 height 4
checkbox input "true"
click at [209, 65] on input "pay" at bounding box center [232, 61] width 78 height 7
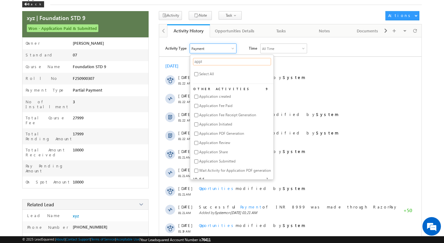
type input "appl"
click at [198, 108] on input "checkbox" at bounding box center [196, 106] width 4 height 4
checkbox input "true"
click at [322, 47] on div "Activity Type 2 Selected appl Select All Other Activities 9 Application created…" at bounding box center [293, 49] width 256 height 10
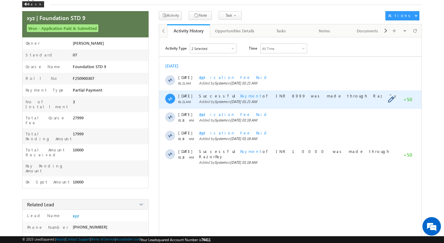
click at [181, 98] on span "11 Aug" at bounding box center [185, 95] width 14 height 5
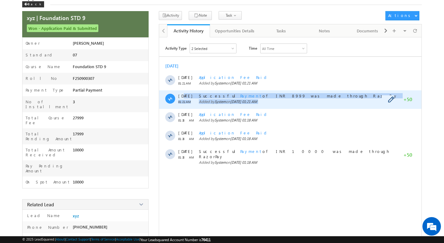
drag, startPoint x: 181, startPoint y: 98, endPoint x: 238, endPoint y: 106, distance: 57.0
click at [238, 106] on div "11 Aug 01:21 AM Successful Payment of INR 8999 was made through RazorPay Added …" at bounding box center [290, 99] width 263 height 19
click at [255, 106] on div "Successful Payment of INR 8999 was made through RazorPay Added by System on 11 …" at bounding box center [301, 99] width 205 height 19
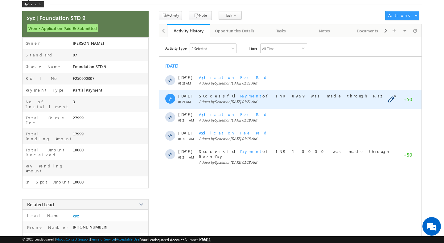
click at [255, 106] on div "Successful Payment of INR 8999 was made through RazorPay Added by System on 11 …" at bounding box center [301, 99] width 205 height 19
click at [179, 96] on span "11 Aug" at bounding box center [185, 95] width 14 height 5
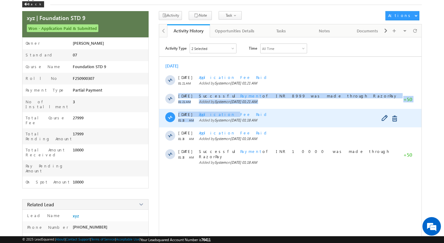
drag, startPoint x: 179, startPoint y: 96, endPoint x: 291, endPoint y: 114, distance: 113.6
click at [291, 114] on div "Today 11 Aug 01:21 AM Application Fee Paid Added by System on 11 Aug 2025 01:21…" at bounding box center [290, 114] width 263 height 108
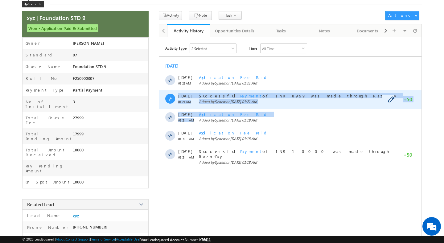
click at [287, 104] on span "Added by System on 11 Aug 2025 01:21 AM" at bounding box center [301, 101] width 205 height 5
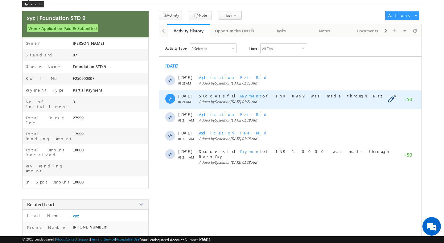
click at [287, 104] on span "Added by System on 11 Aug 2025 01:21 AM" at bounding box center [301, 101] width 205 height 5
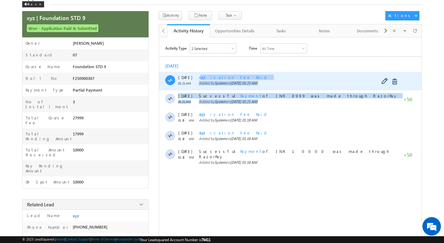
drag, startPoint x: 287, startPoint y: 105, endPoint x: 202, endPoint y: 80, distance: 88.5
click at [202, 80] on div "Today 11 Aug 01:21 AM Application Fee Paid Added by System on 11 Aug 2025 01:21…" at bounding box center [290, 114] width 263 height 108
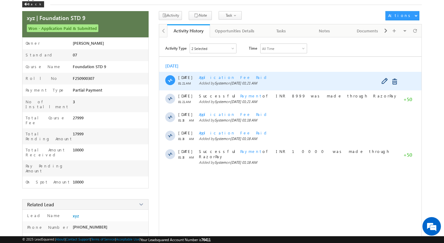
click at [178, 75] on div "11 Aug 01:21 AM" at bounding box center [185, 81] width 14 height 19
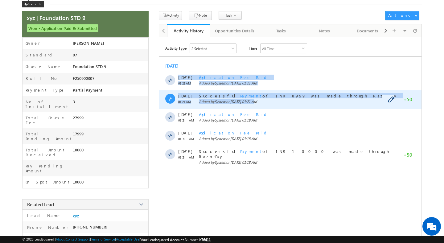
drag, startPoint x: 178, startPoint y: 75, endPoint x: 260, endPoint y: 106, distance: 87.4
click at [260, 106] on div "Today 11 Aug 01:21 AM Application Fee Paid Added by System on 11 Aug 2025 01:21…" at bounding box center [290, 114] width 263 height 108
click at [257, 104] on span "11 Aug 2025 01:21 AM" at bounding box center [243, 101] width 27 height 5
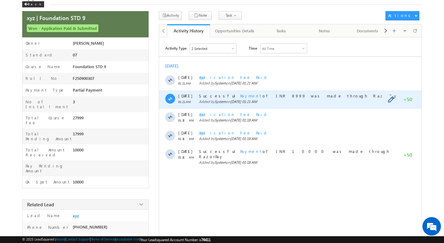
click at [257, 104] on span "11 Aug 2025 01:21 AM" at bounding box center [243, 101] width 27 height 5
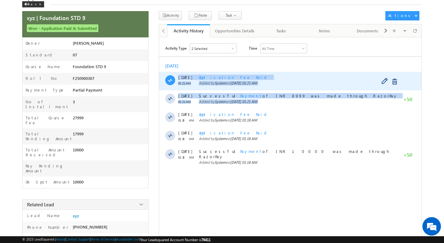
drag, startPoint x: 270, startPoint y: 105, endPoint x: 182, endPoint y: 81, distance: 90.9
click at [182, 81] on div "Today 11 Aug 01:21 AM Application Fee Paid Added by System on 11 Aug 2025 01:21…" at bounding box center [290, 114] width 263 height 108
click at [178, 79] on span "11 Aug" at bounding box center [185, 77] width 14 height 5
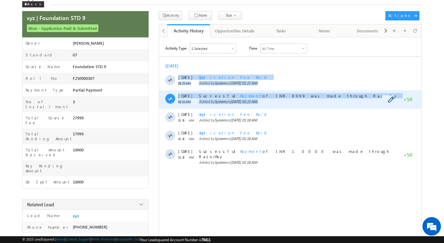
drag, startPoint x: 178, startPoint y: 79, endPoint x: 273, endPoint y: 109, distance: 99.1
click at [273, 109] on div "Today 11 Aug 01:21 AM Application Fee Paid Added by System on 11 Aug 2025 01:21…" at bounding box center [290, 114] width 263 height 108
click at [273, 105] on div "Successful Payment of INR 8999 was made through RazorPay Added by System on 11 …" at bounding box center [301, 99] width 205 height 19
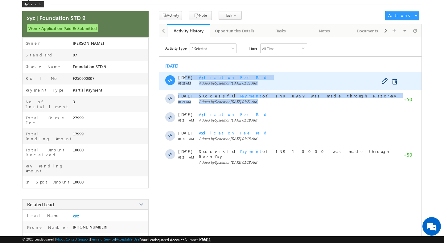
drag, startPoint x: 273, startPoint y: 105, endPoint x: 179, endPoint y: 73, distance: 99.8
click at [180, 73] on div "Today 11 Aug 01:21 AM Application Fee Paid Added by System on 11 Aug 2025 01:21…" at bounding box center [290, 114] width 263 height 108
click at [181, 75] on span "11 Aug" at bounding box center [185, 77] width 14 height 5
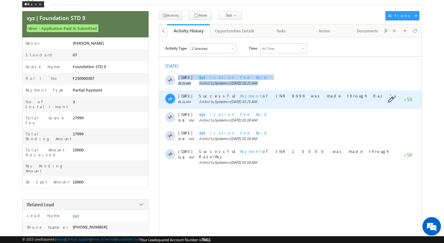
drag, startPoint x: 181, startPoint y: 75, endPoint x: 236, endPoint y: 99, distance: 60.5
click at [235, 99] on div "Today 11 Aug 01:21 AM Application Fee Paid Added by System on 11 Aug 2025 01:21…" at bounding box center [290, 114] width 263 height 108
click at [257, 102] on span "11 Aug 2025 01:21 AM" at bounding box center [243, 101] width 27 height 5
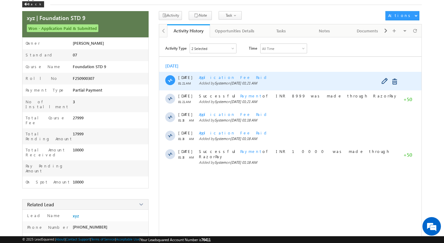
click at [178, 78] on span "11 Aug" at bounding box center [185, 77] width 14 height 5
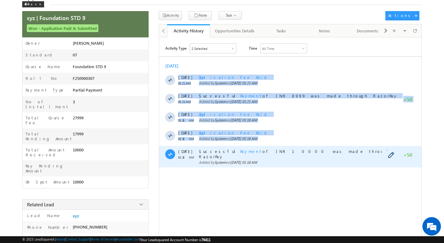
drag, startPoint x: 178, startPoint y: 78, endPoint x: 238, endPoint y: 152, distance: 94.8
click at [238, 152] on div "Today 11 Aug 01:21 AM Application Fee Paid Added by System on 11 Aug 2025 01:21…" at bounding box center [290, 114] width 263 height 108
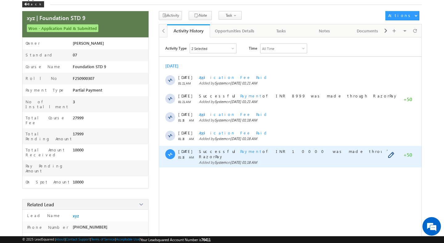
click at [252, 164] on div "Successful Payment of INR 10000 was made through RazorPay Added by System on 11…" at bounding box center [301, 157] width 205 height 22
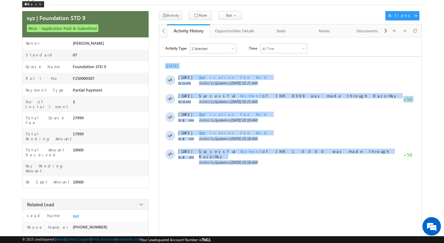
drag, startPoint x: 252, startPoint y: 164, endPoint x: 167, endPoint y: 59, distance: 135.2
click at [168, 59] on div "Activity Type 2 Selected appl Select All Other Activities 9 Application created…" at bounding box center [290, 152] width 263 height 216
click at [167, 59] on div "Activity Type 2 Selected appl Select All Other Activities 9 Application created…" at bounding box center [290, 152] width 263 height 216
drag, startPoint x: 167, startPoint y: 59, endPoint x: 218, endPoint y: 170, distance: 122.6
click at [218, 169] on div "Activity Type 2 Selected appl Select All Other Activities 9 Application created…" at bounding box center [290, 152] width 263 height 216
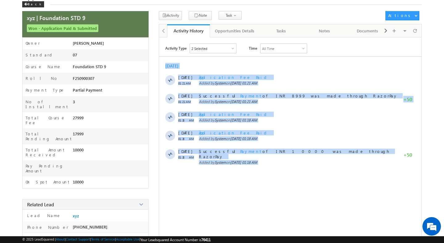
click at [218, 170] on div "Activity Type 2 Selected appl Select All Other Activities 9 Application created…" at bounding box center [290, 152] width 263 height 216
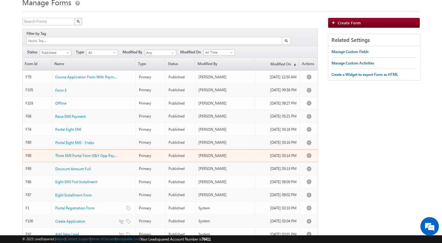
click at [141, 153] on div "Primary" at bounding box center [151, 156] width 24 height 6
drag, startPoint x: 141, startPoint y: 151, endPoint x: 149, endPoint y: 151, distance: 7.7
click at [148, 153] on div "Primary" at bounding box center [151, 156] width 24 height 6
click at [149, 153] on div "Primary" at bounding box center [151, 156] width 24 height 6
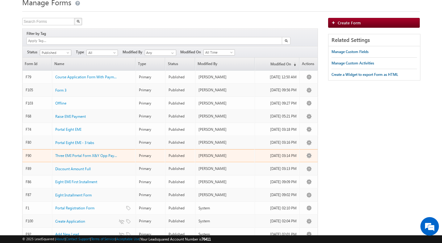
click at [147, 149] on td "Primary" at bounding box center [150, 155] width 30 height 13
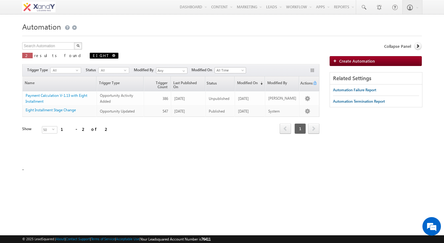
click at [112, 56] on span at bounding box center [113, 55] width 3 height 3
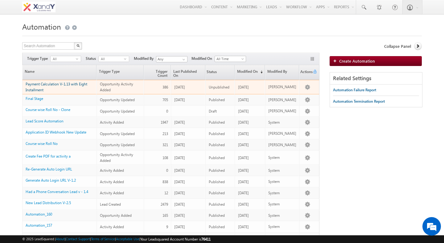
click at [67, 86] on link "Payment Calculation V-1.13 with Eight Installment" at bounding box center [57, 87] width 62 height 10
